Goal: Task Accomplishment & Management: Manage account settings

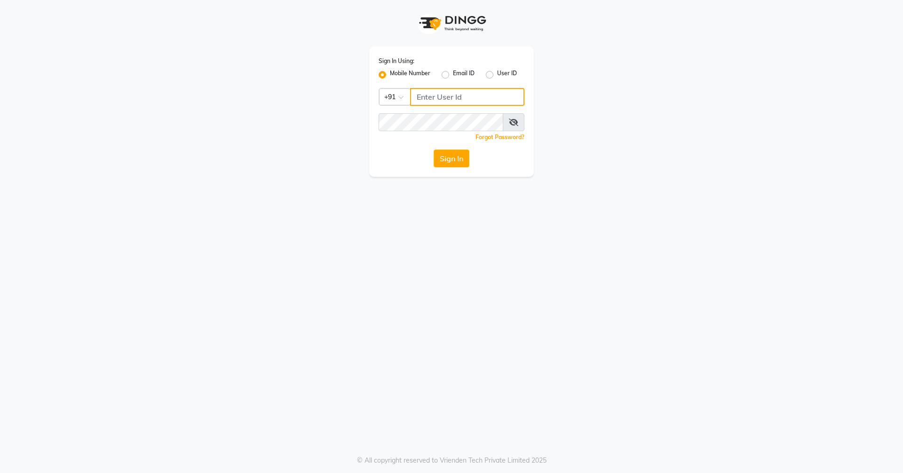
click at [508, 101] on input "Username" at bounding box center [467, 97] width 114 height 18
type input "9657507468"
click at [434, 150] on button "Sign In" at bounding box center [452, 159] width 36 height 18
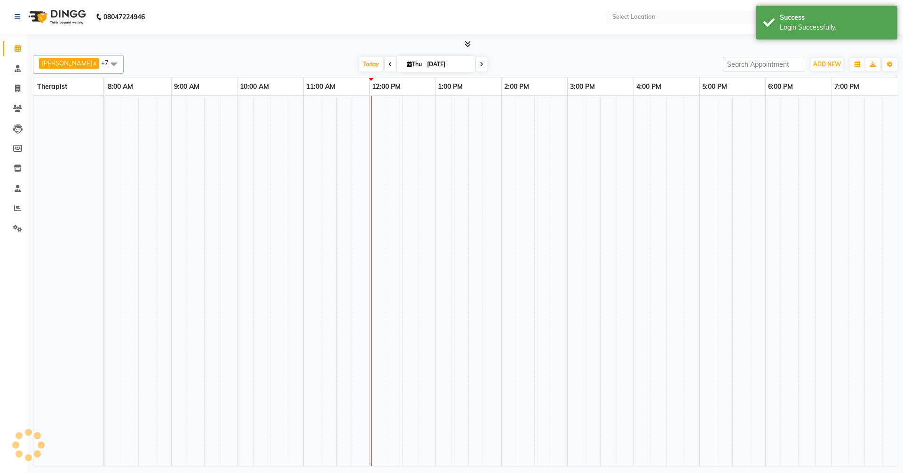
select select "en"
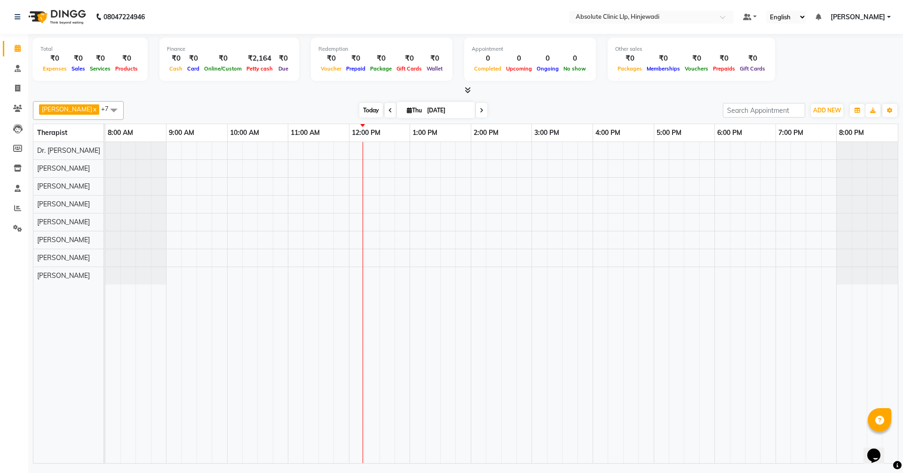
click at [383, 108] on span "Today" at bounding box center [371, 110] width 24 height 15
click at [392, 110] on icon at bounding box center [391, 111] width 4 height 6
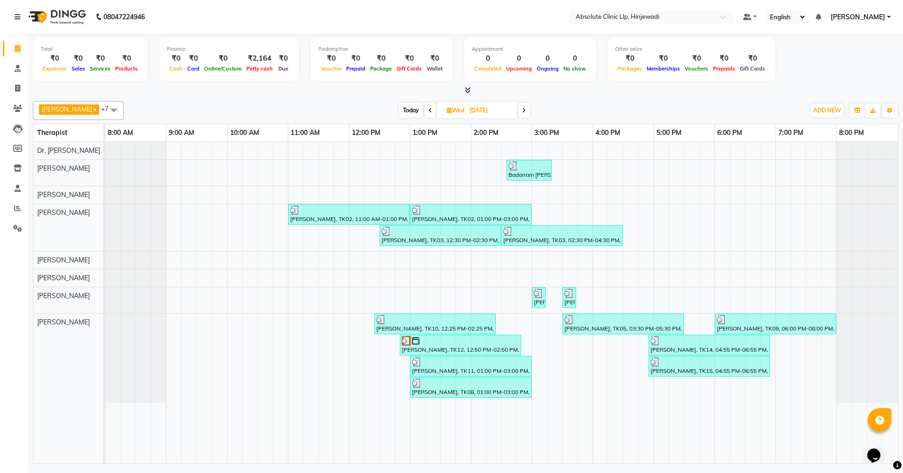
click at [530, 110] on span at bounding box center [524, 110] width 11 height 15
type input "[DATE]"
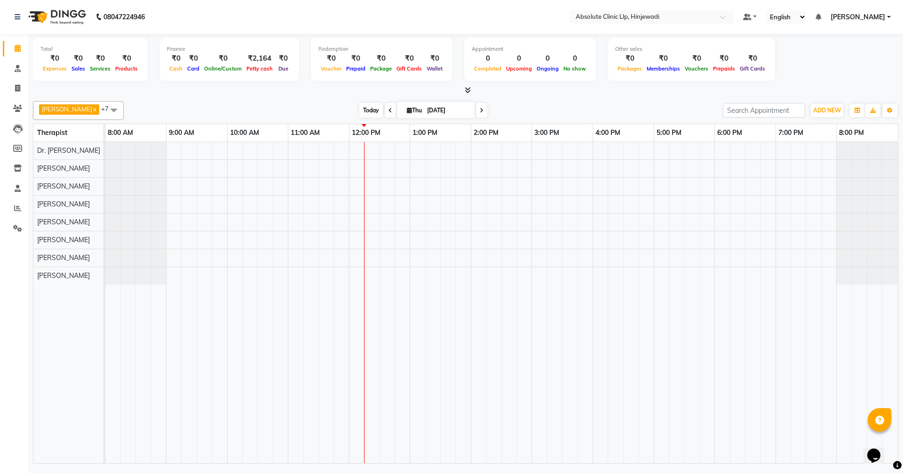
click at [383, 110] on span "Today" at bounding box center [371, 110] width 24 height 15
click at [19, 105] on icon at bounding box center [17, 108] width 9 height 7
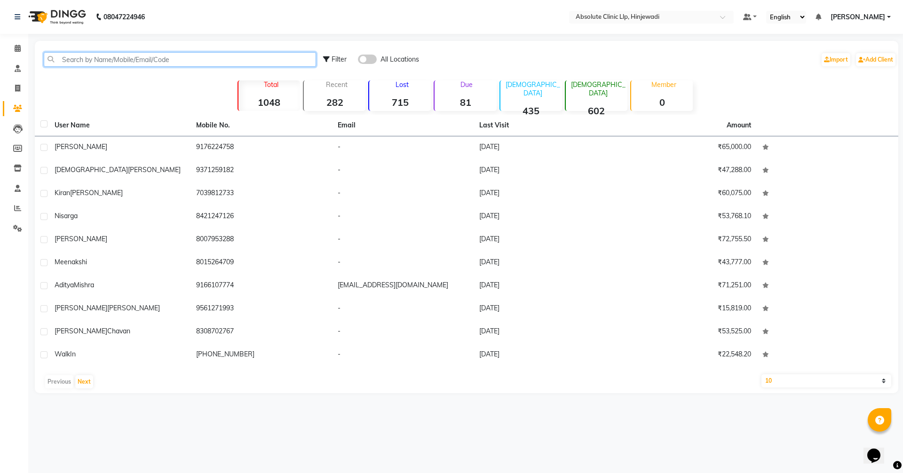
click at [161, 63] on input "text" at bounding box center [180, 59] width 272 height 15
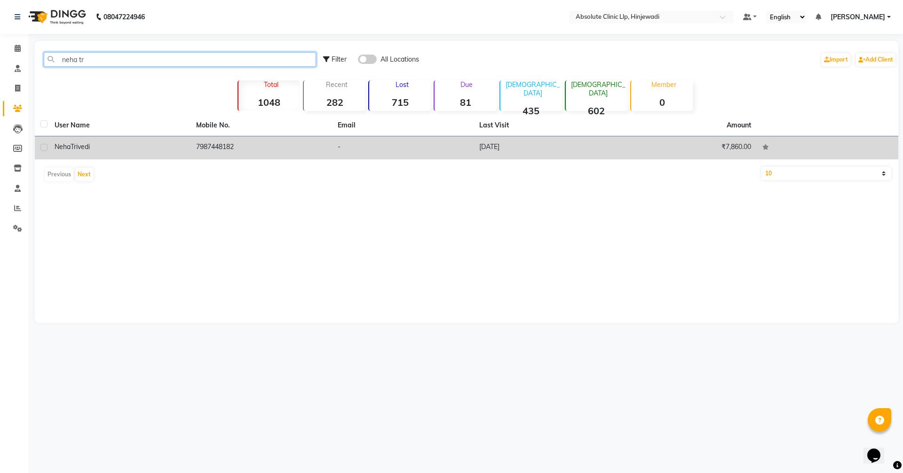
type input "neha tr"
click at [155, 146] on div "[PERSON_NAME]" at bounding box center [120, 147] width 130 height 10
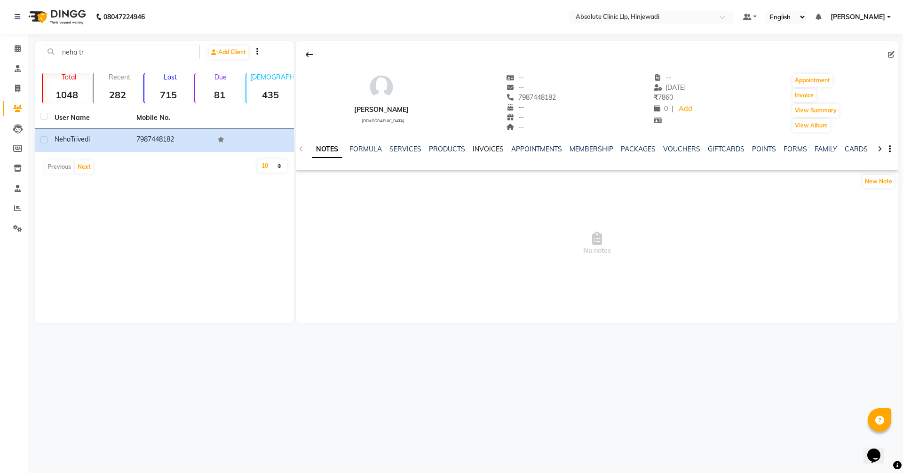
click at [484, 150] on link "INVOICES" at bounding box center [488, 149] width 31 height 8
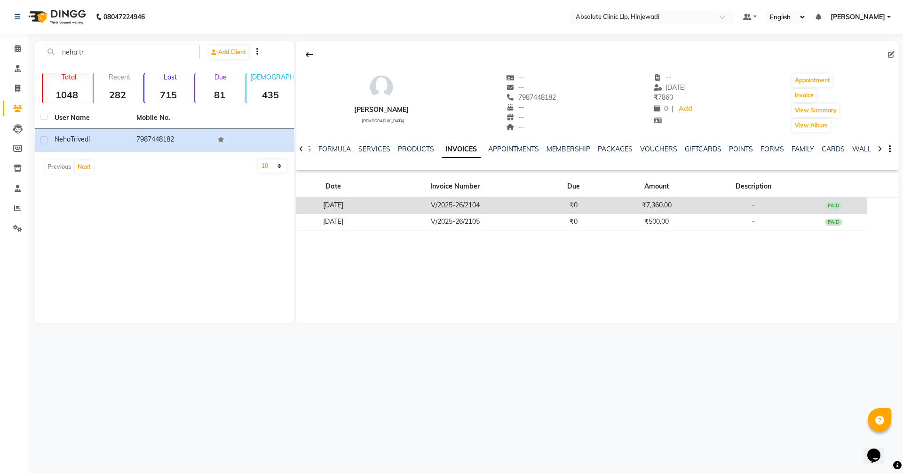
click at [664, 201] on td "₹7,360.00" at bounding box center [657, 206] width 100 height 16
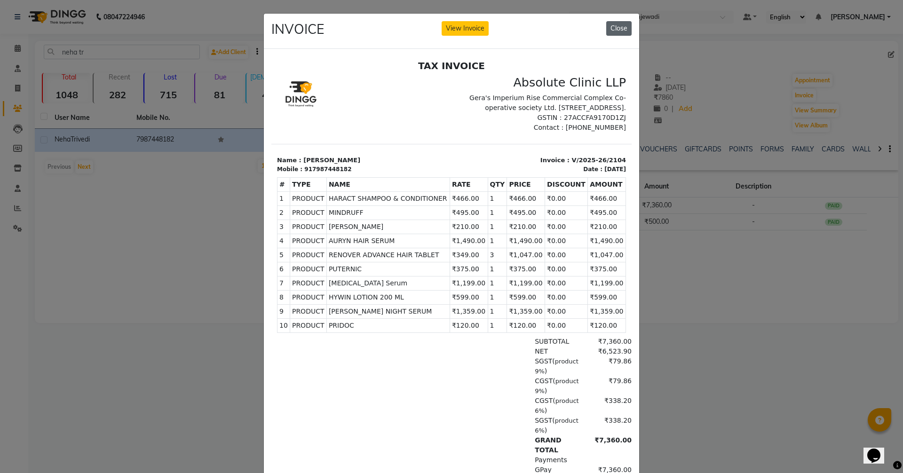
drag, startPoint x: 620, startPoint y: 27, endPoint x: 160, endPoint y: 1, distance: 461.4
click at [620, 27] on button "Close" at bounding box center [618, 28] width 25 height 15
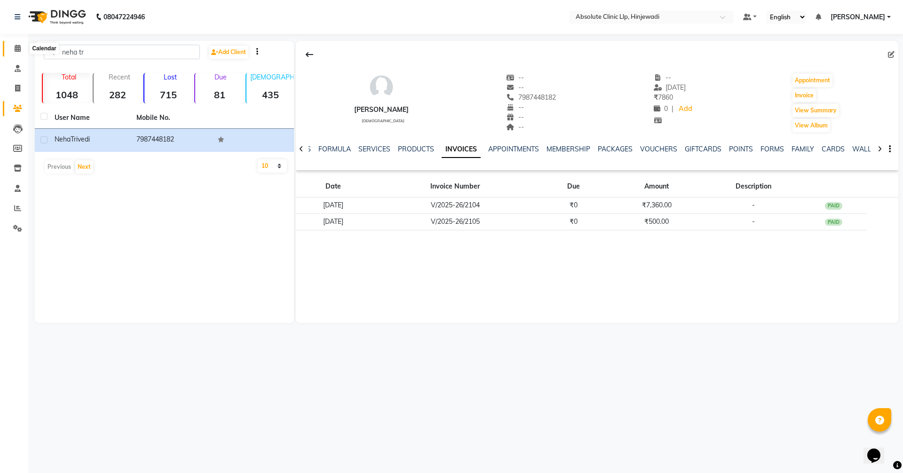
drag, startPoint x: 17, startPoint y: 45, endPoint x: 26, endPoint y: 92, distance: 48.4
click at [17, 45] on icon at bounding box center [18, 48] width 6 height 7
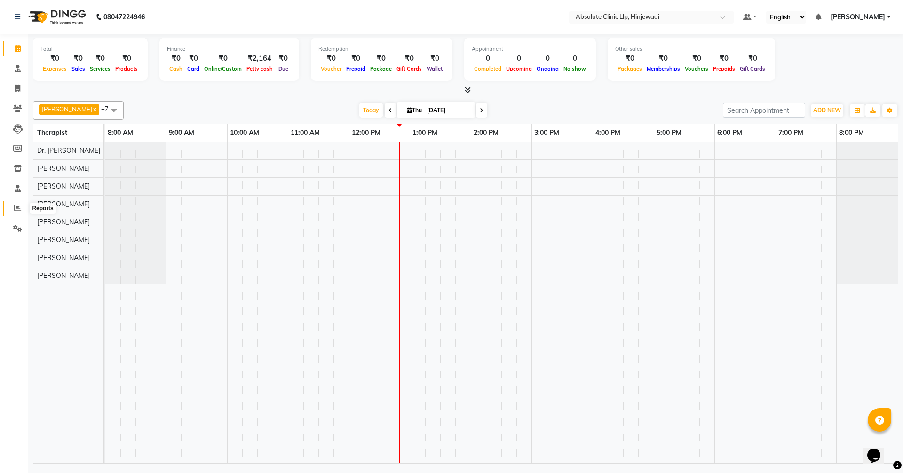
click at [18, 208] on icon at bounding box center [17, 208] width 7 height 7
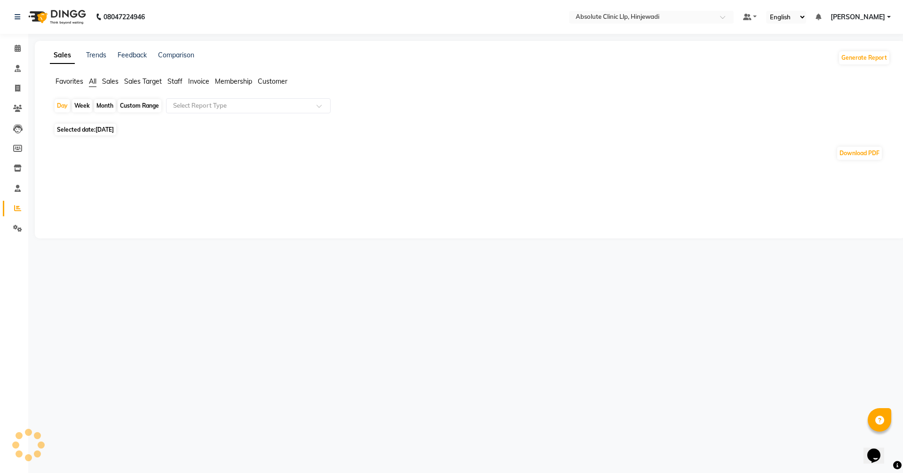
click at [113, 81] on span "Sales" at bounding box center [110, 81] width 16 height 8
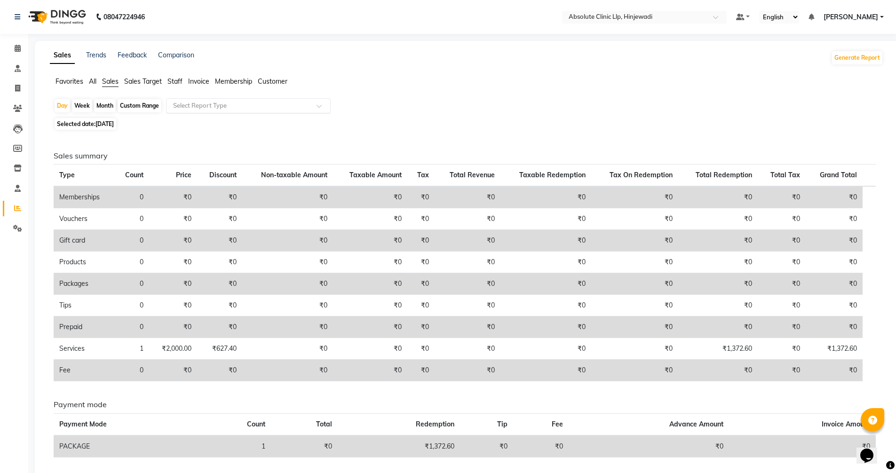
click at [189, 102] on input "text" at bounding box center [239, 105] width 136 height 9
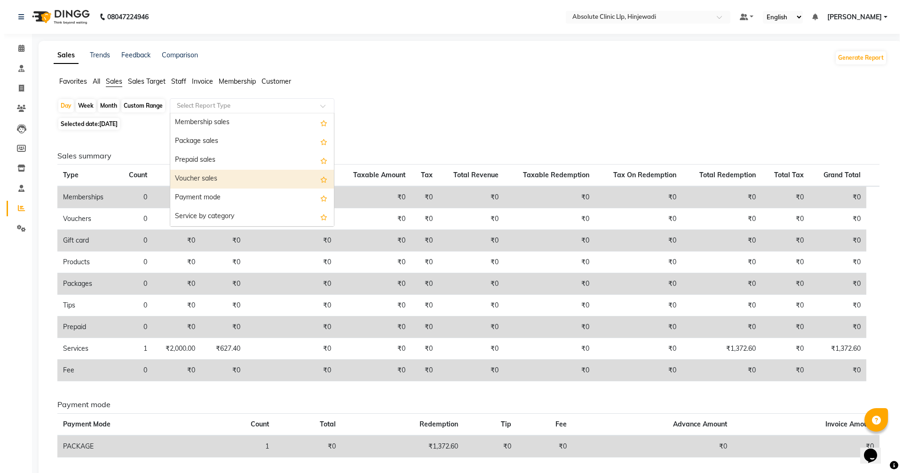
scroll to position [132, 0]
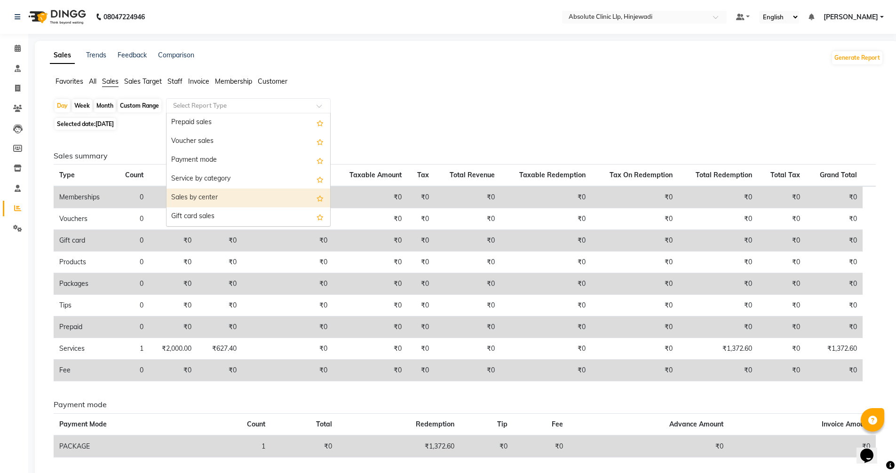
click at [211, 196] on div "Sales by center" at bounding box center [249, 198] width 164 height 19
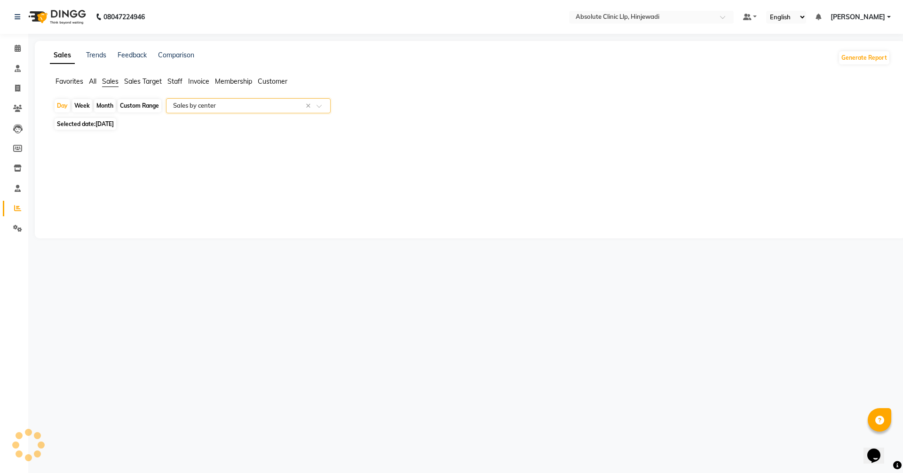
click at [107, 104] on div "Month" at bounding box center [105, 105] width 22 height 13
select select "9"
select select "2025"
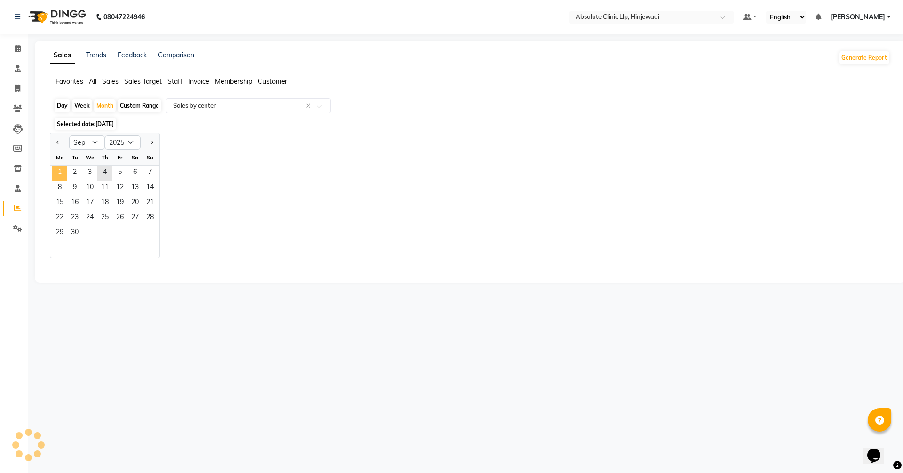
click at [63, 168] on span "1" at bounding box center [59, 173] width 15 height 15
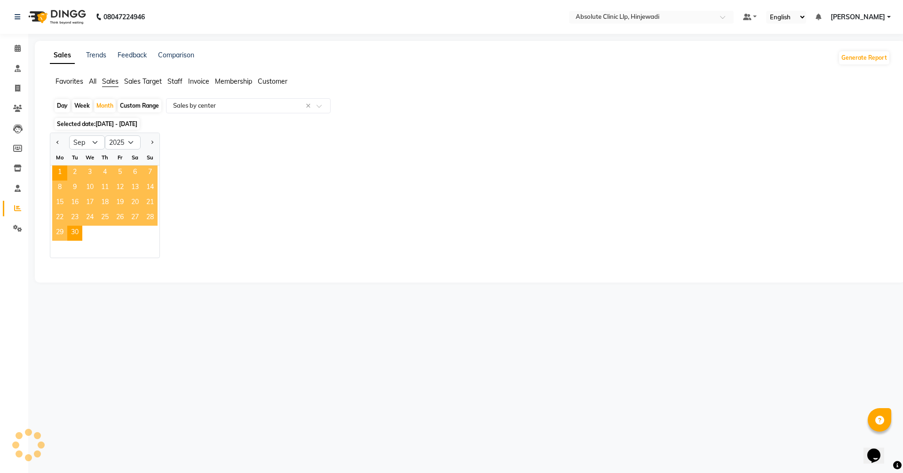
select select "full_report"
select select "csv"
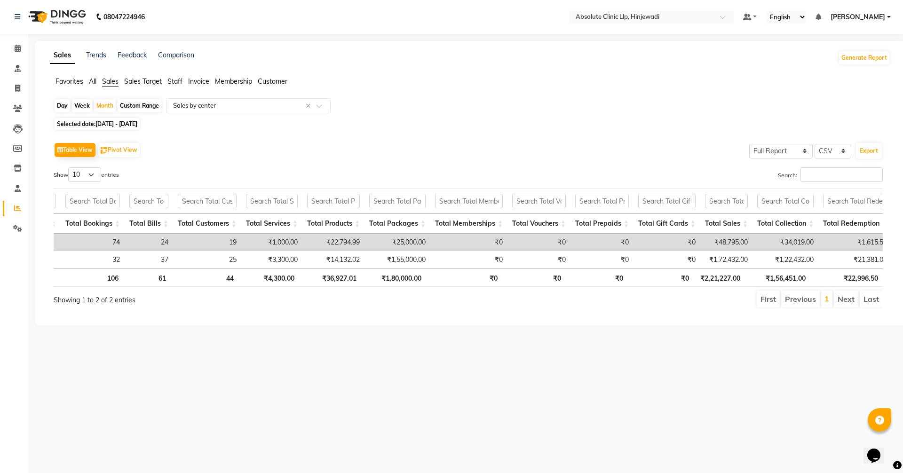
scroll to position [0, 0]
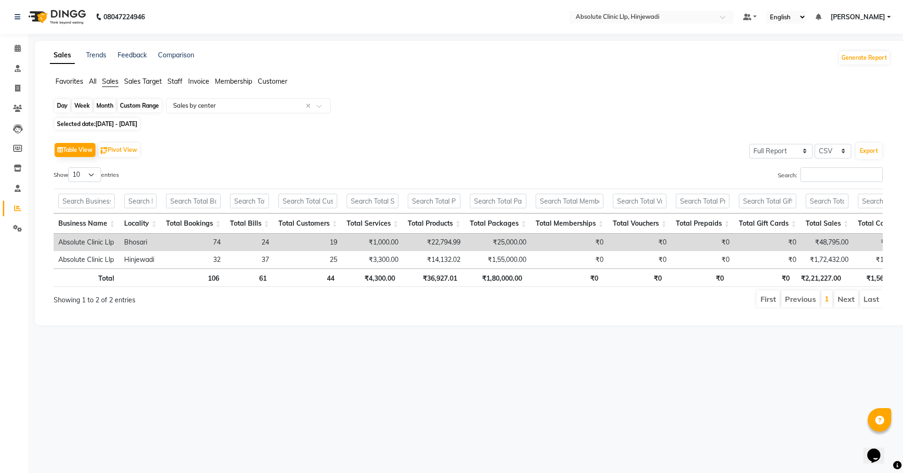
click at [112, 104] on div "Month" at bounding box center [105, 105] width 22 height 13
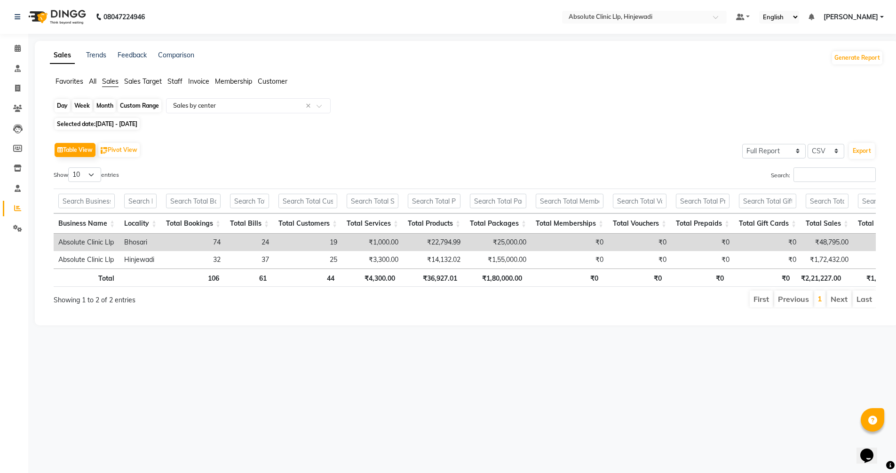
select select "9"
select select "2025"
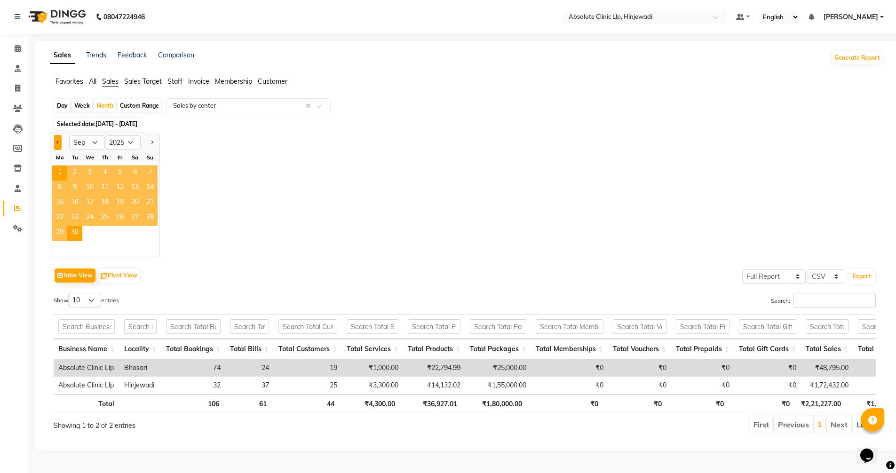
click at [59, 145] on button "Previous month" at bounding box center [58, 142] width 8 height 15
select select "8"
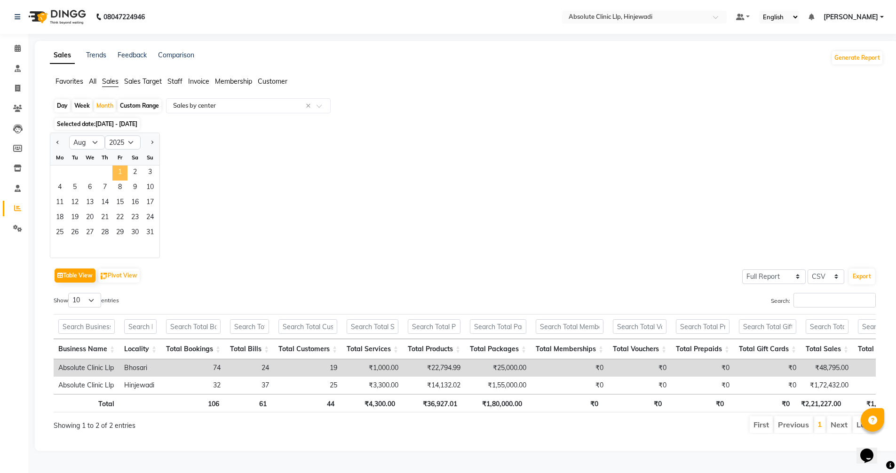
click at [119, 172] on span "1" at bounding box center [119, 173] width 15 height 15
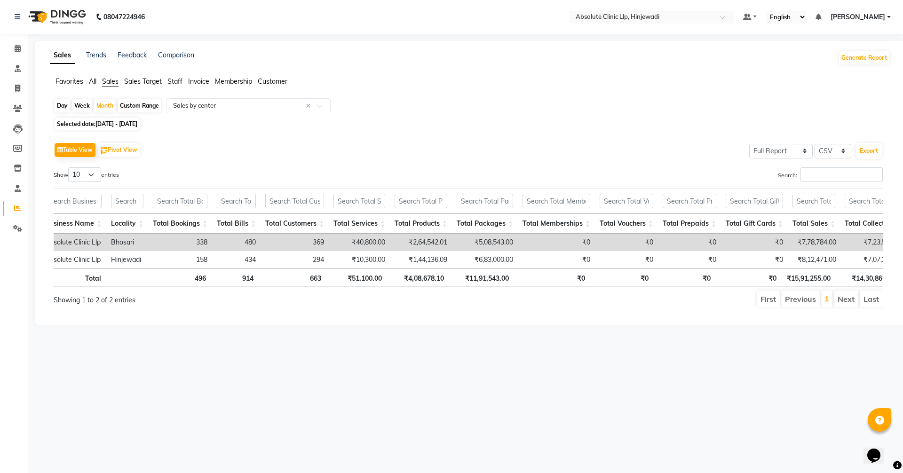
scroll to position [0, 15]
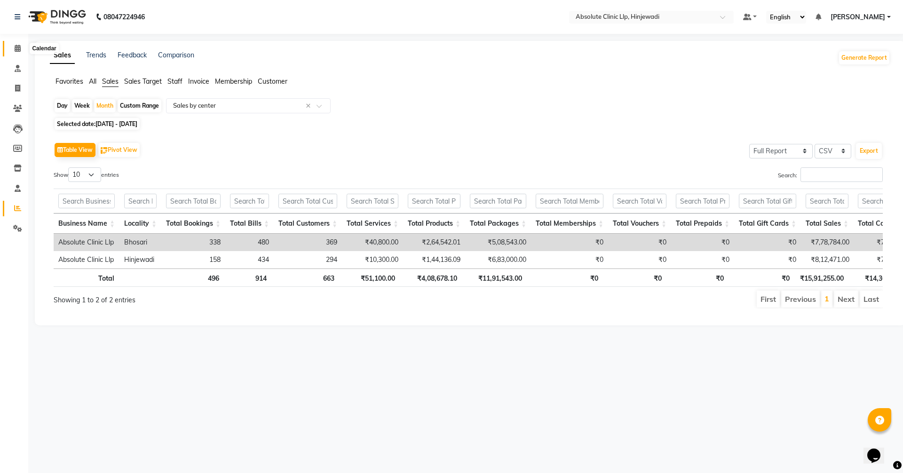
click at [16, 47] on icon at bounding box center [18, 48] width 6 height 7
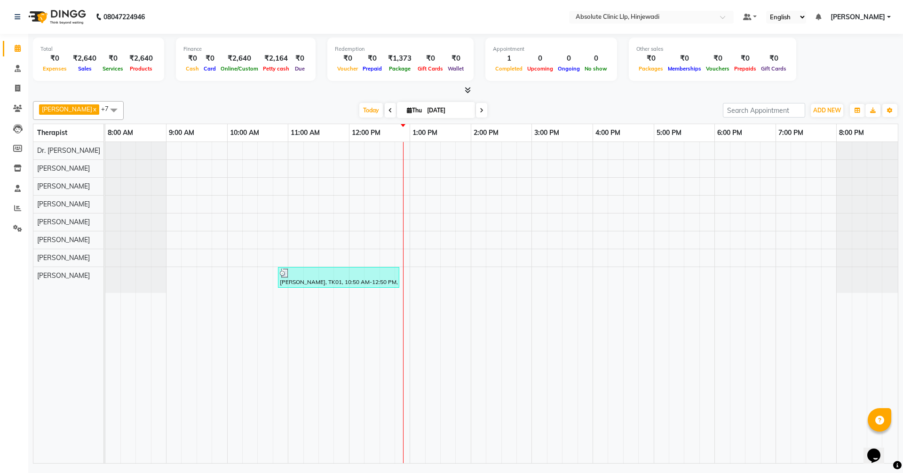
click at [392, 111] on icon at bounding box center [391, 111] width 4 height 6
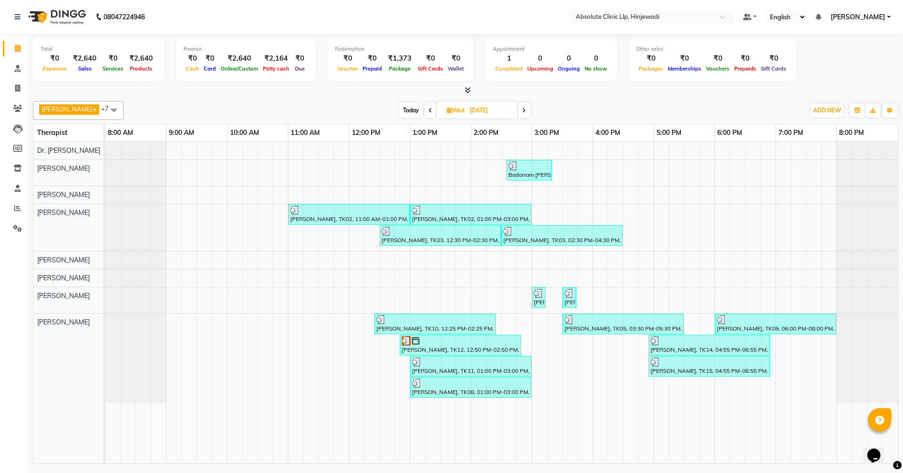
click at [530, 110] on span at bounding box center [524, 110] width 11 height 15
type input "[DATE]"
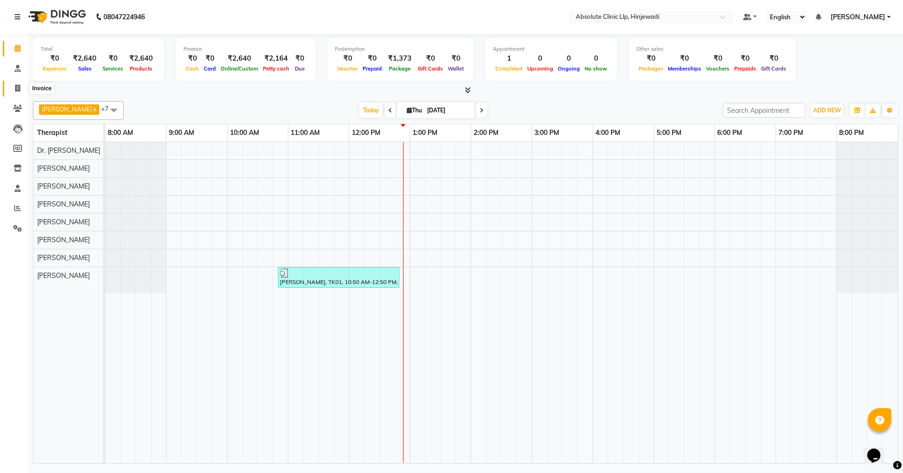
click at [20, 89] on icon at bounding box center [17, 88] width 5 height 7
select select "service"
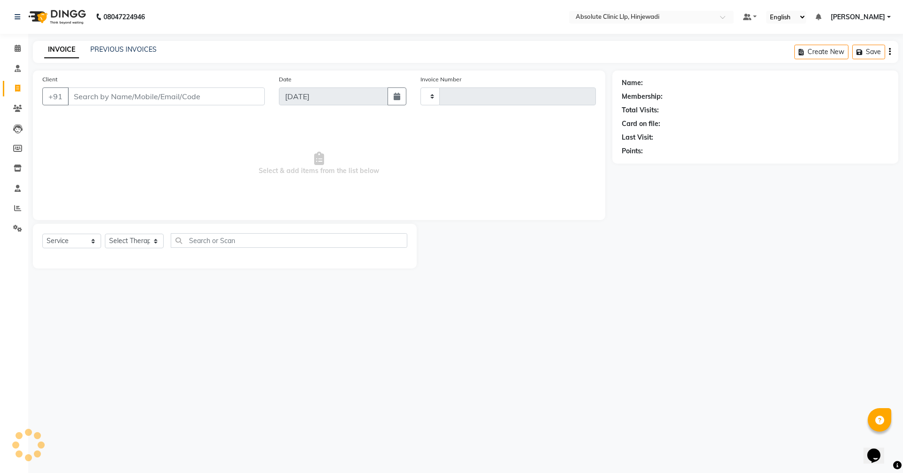
type input "2172"
select select "5113"
click at [134, 49] on link "PREVIOUS INVOICES" at bounding box center [123, 49] width 66 height 8
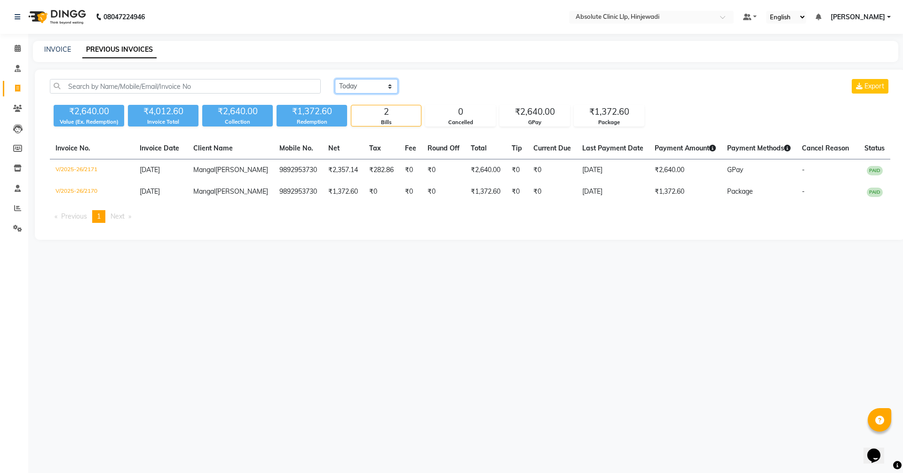
click at [368, 81] on select "[DATE] [DATE] Custom Range" at bounding box center [366, 86] width 63 height 15
select select "range"
click at [335, 79] on select "[DATE] [DATE] Custom Range" at bounding box center [366, 86] width 63 height 15
click at [444, 80] on div "[DATE] - [DATE]" at bounding box center [478, 86] width 138 height 15
click at [454, 79] on div "[DATE] - [DATE]" at bounding box center [478, 86] width 138 height 15
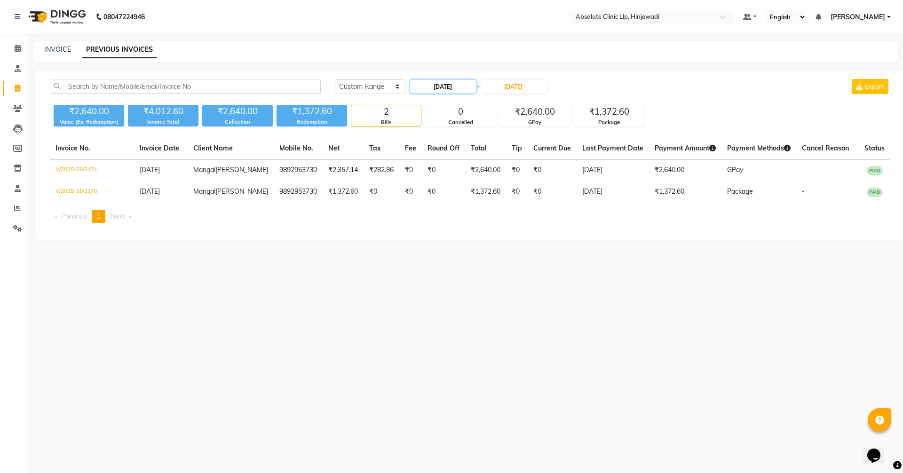
click at [449, 88] on input "[DATE]" at bounding box center [443, 86] width 66 height 13
select select "9"
select select "2025"
click at [419, 136] on div "1" at bounding box center [420, 134] width 15 height 15
type input "[DATE]"
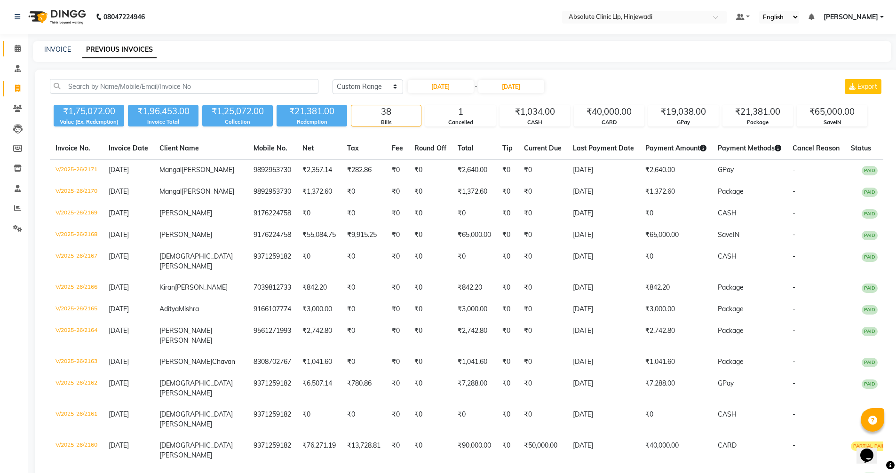
click at [19, 42] on link "Calendar" at bounding box center [14, 49] width 23 height 16
